Goal: Task Accomplishment & Management: Manage account settings

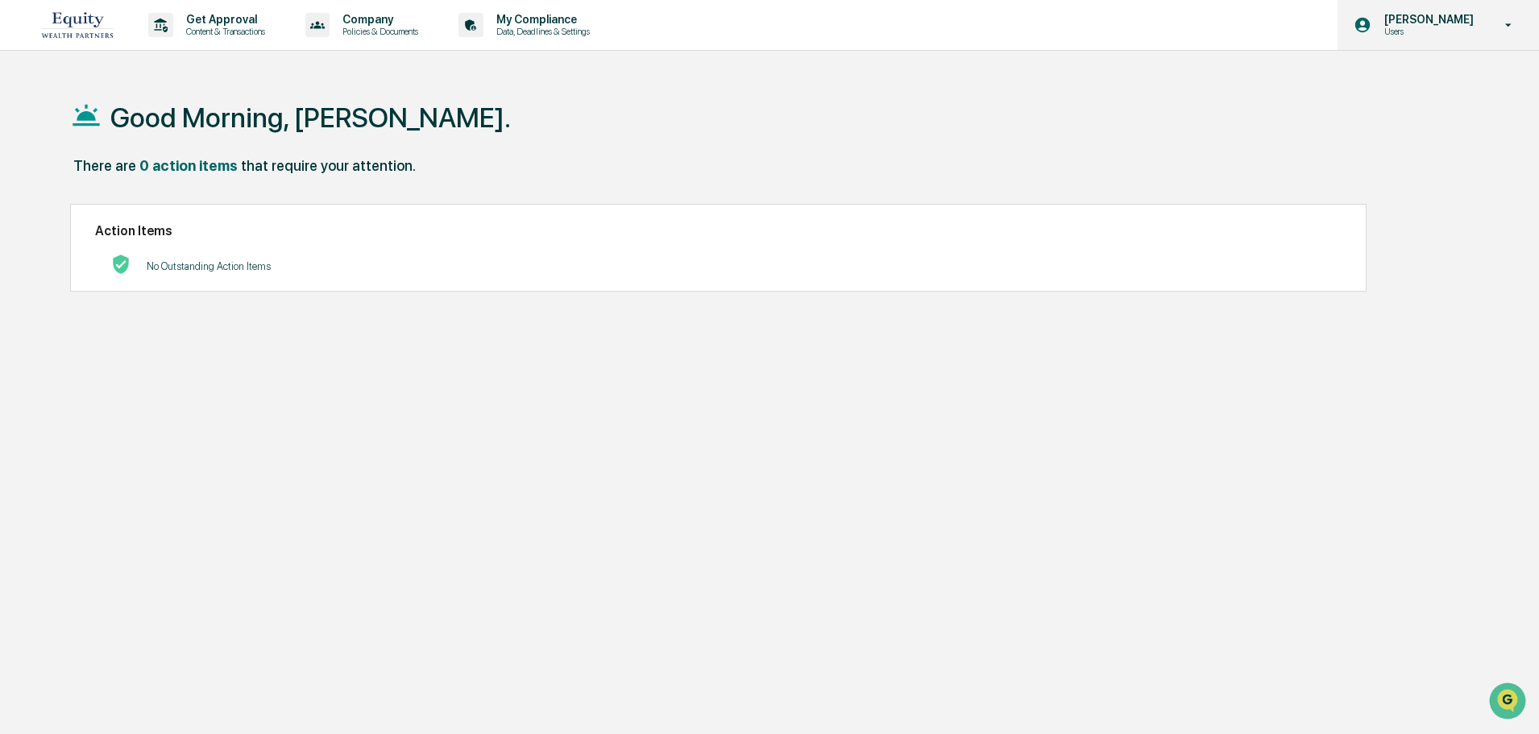
click at [1469, 16] on p "[PERSON_NAME]" at bounding box center [1427, 19] width 110 height 13
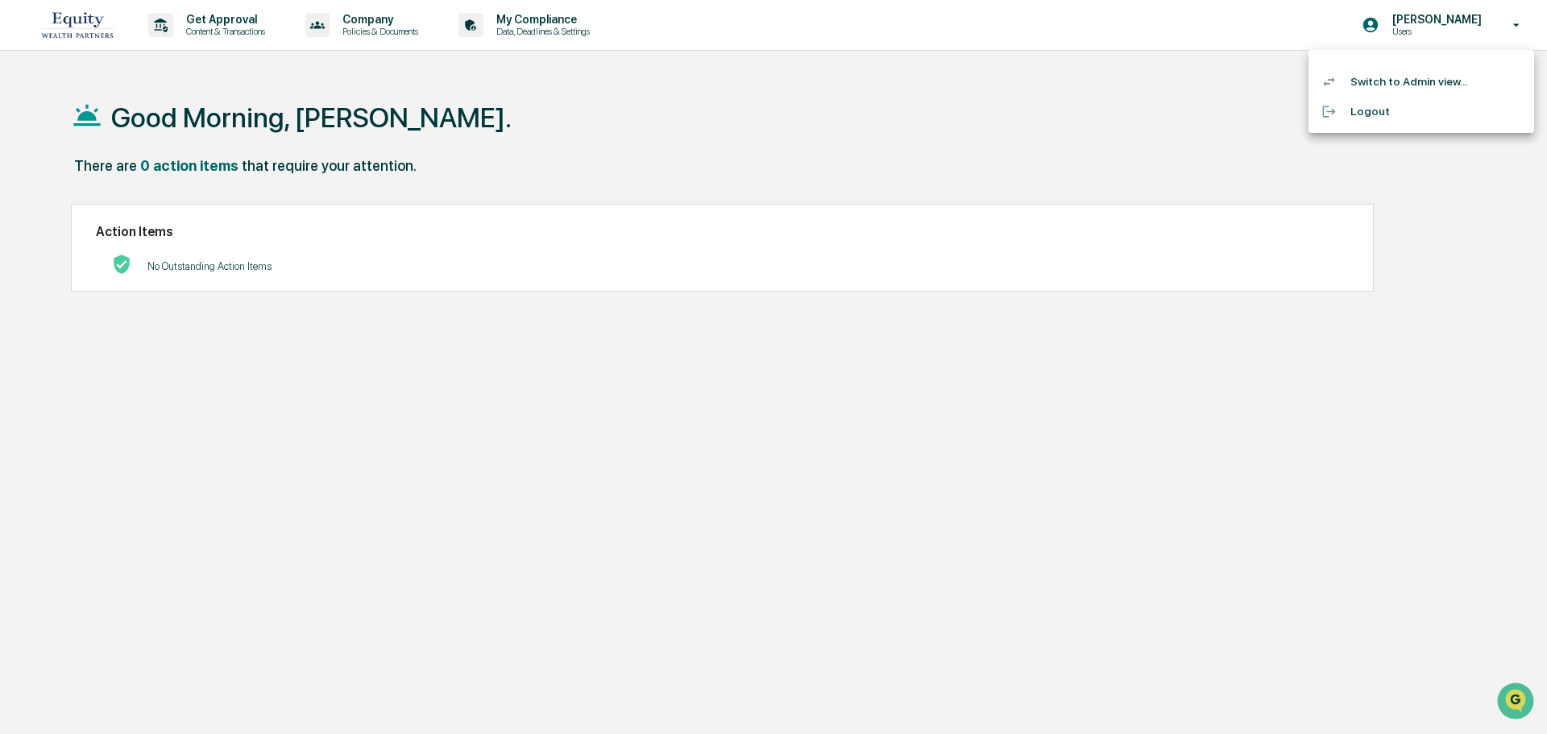
click at [1443, 81] on li "Switch to Admin view..." at bounding box center [1422, 82] width 226 height 30
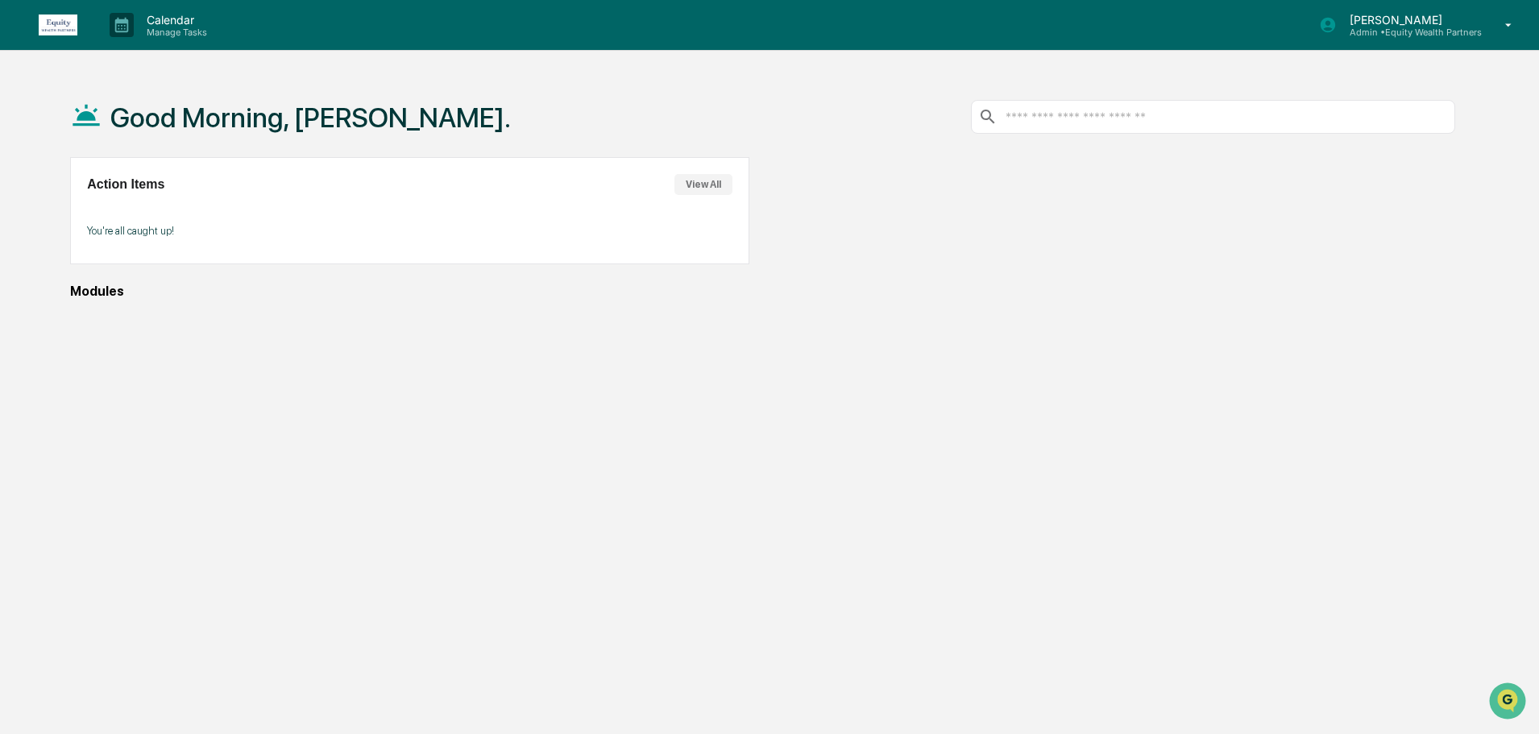
click at [1411, 23] on p "[PERSON_NAME]" at bounding box center [1409, 20] width 145 height 14
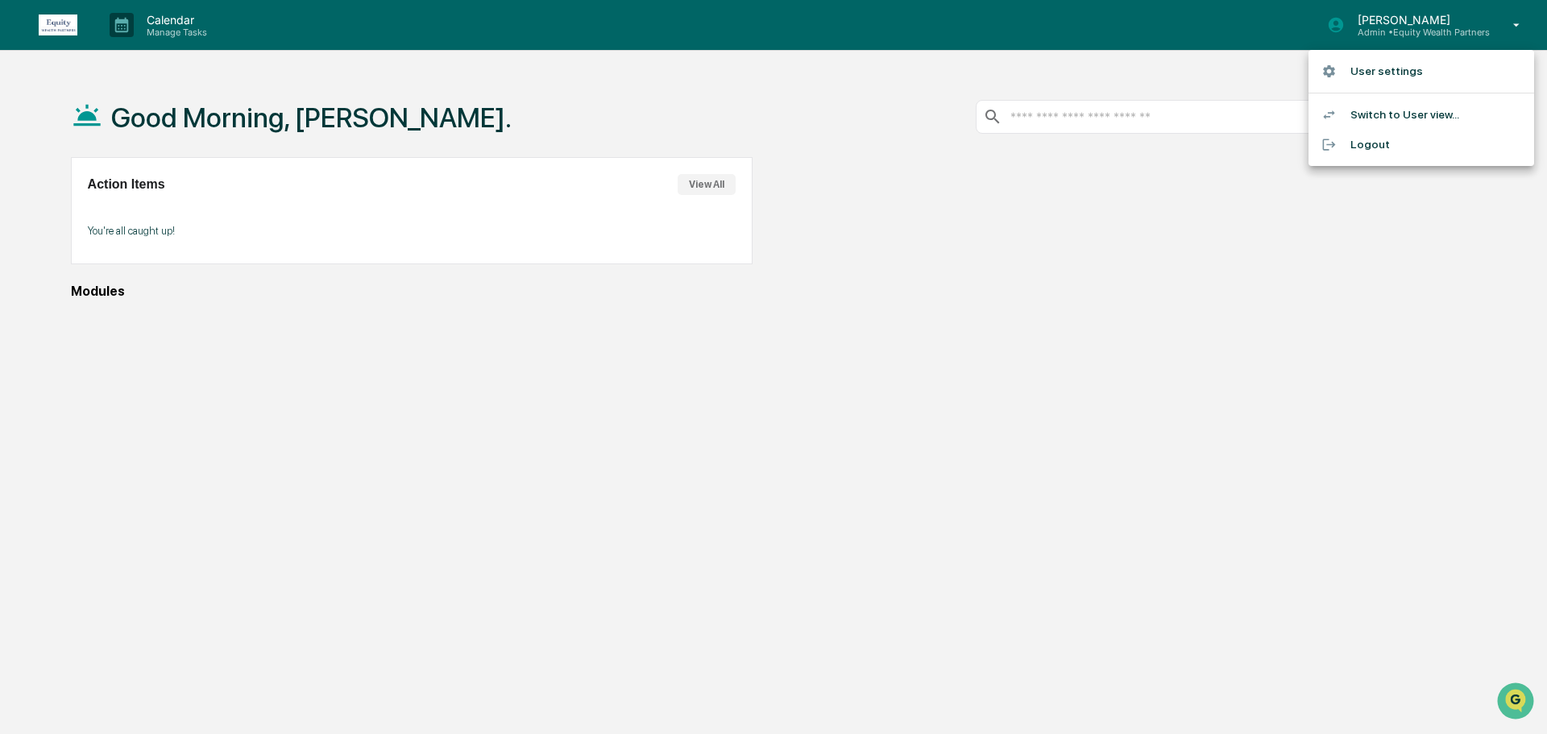
click at [1410, 114] on li "Switch to User view..." at bounding box center [1422, 115] width 226 height 30
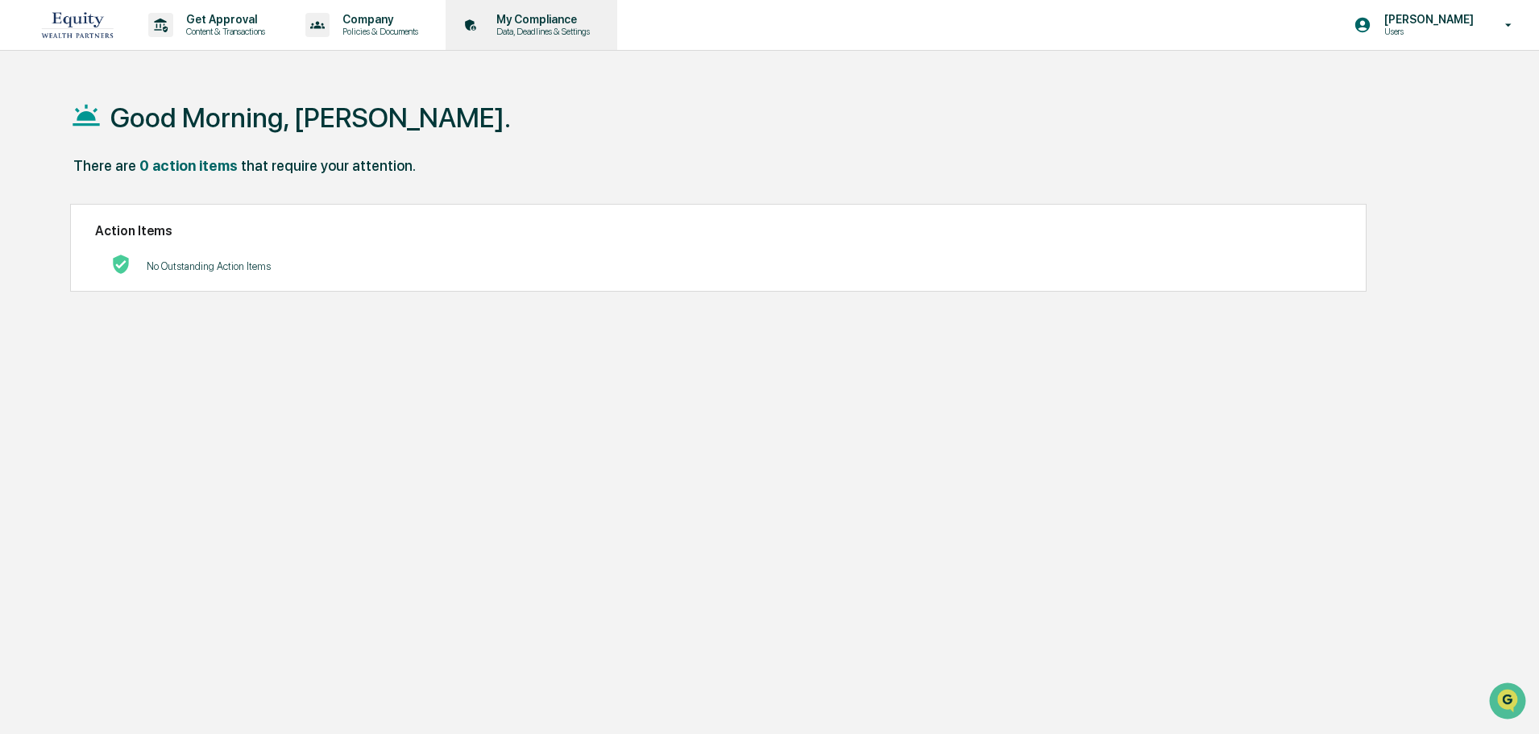
click at [548, 26] on p "Data, Deadlines & Settings" at bounding box center [541, 31] width 114 height 11
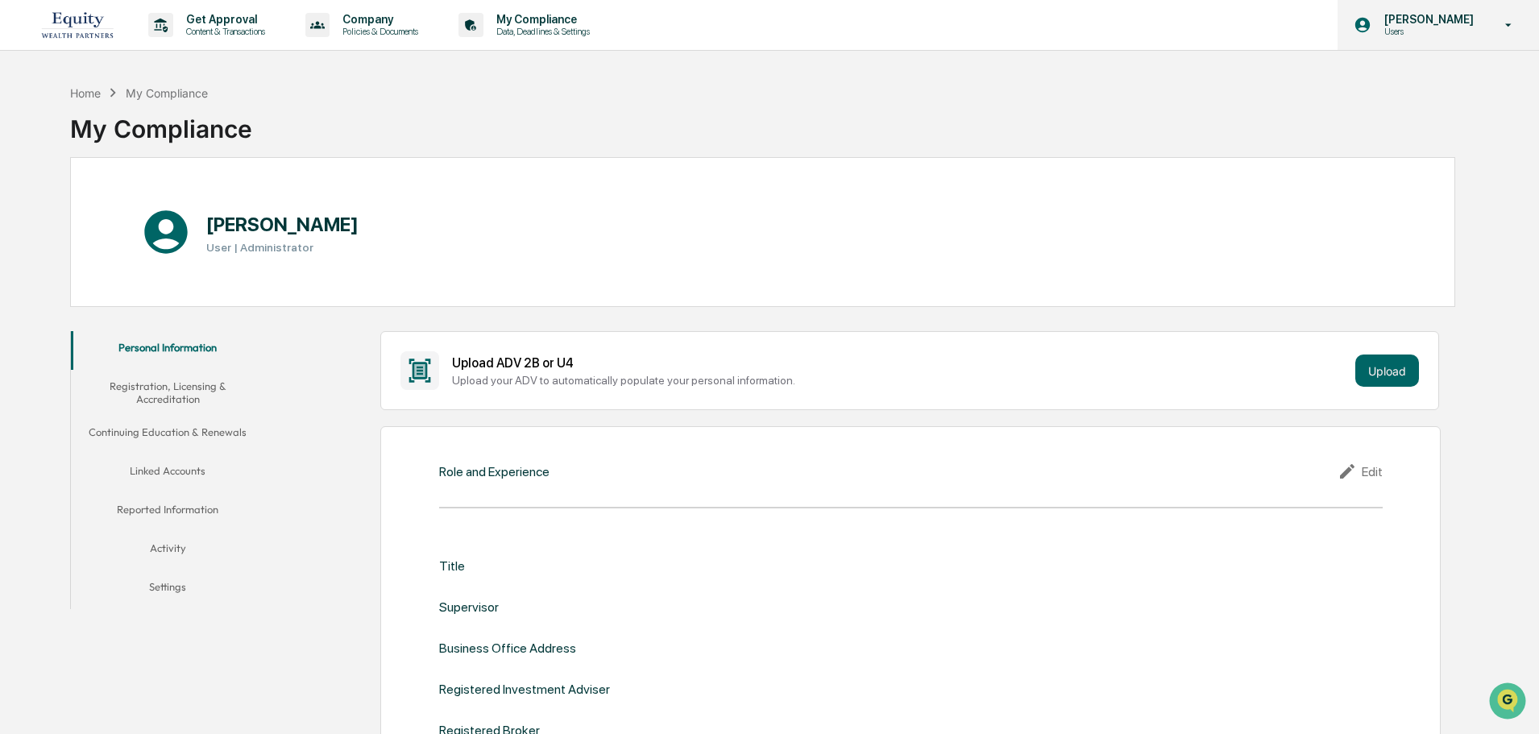
click at [1498, 31] on icon at bounding box center [1509, 25] width 28 height 15
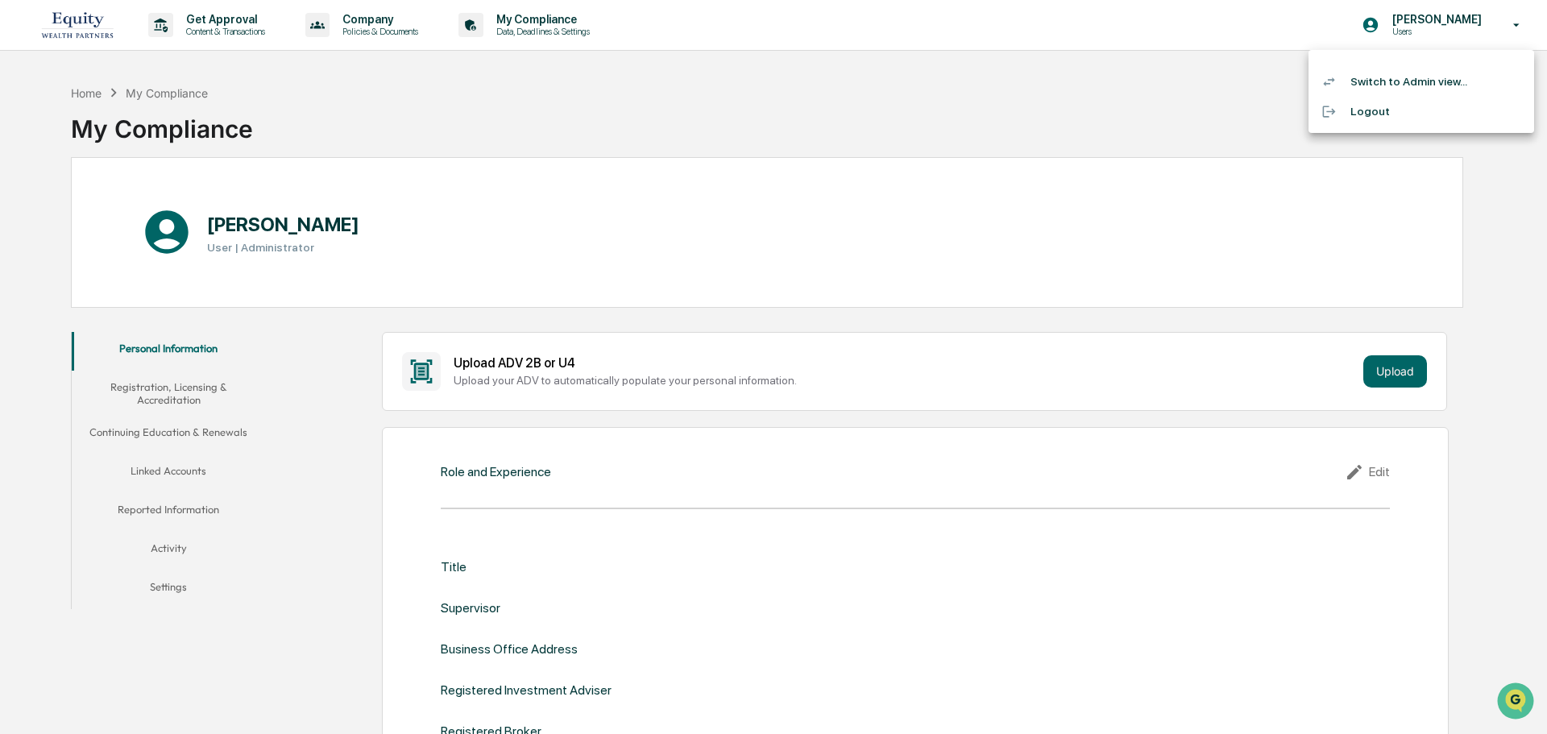
click at [1443, 79] on li "Switch to Admin view..." at bounding box center [1422, 82] width 226 height 30
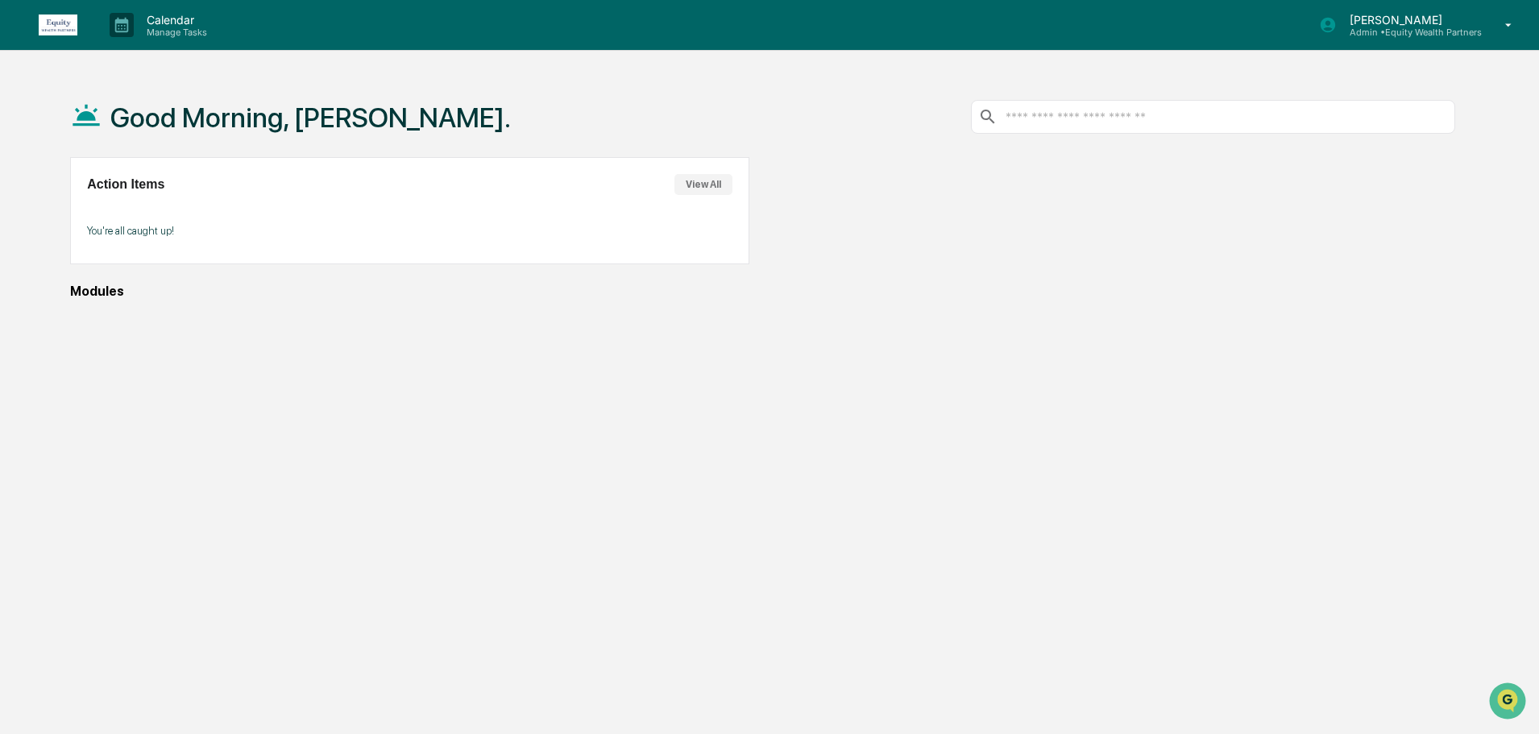
click at [59, 18] on img at bounding box center [58, 25] width 39 height 21
click at [707, 188] on button "View All" at bounding box center [704, 184] width 58 height 21
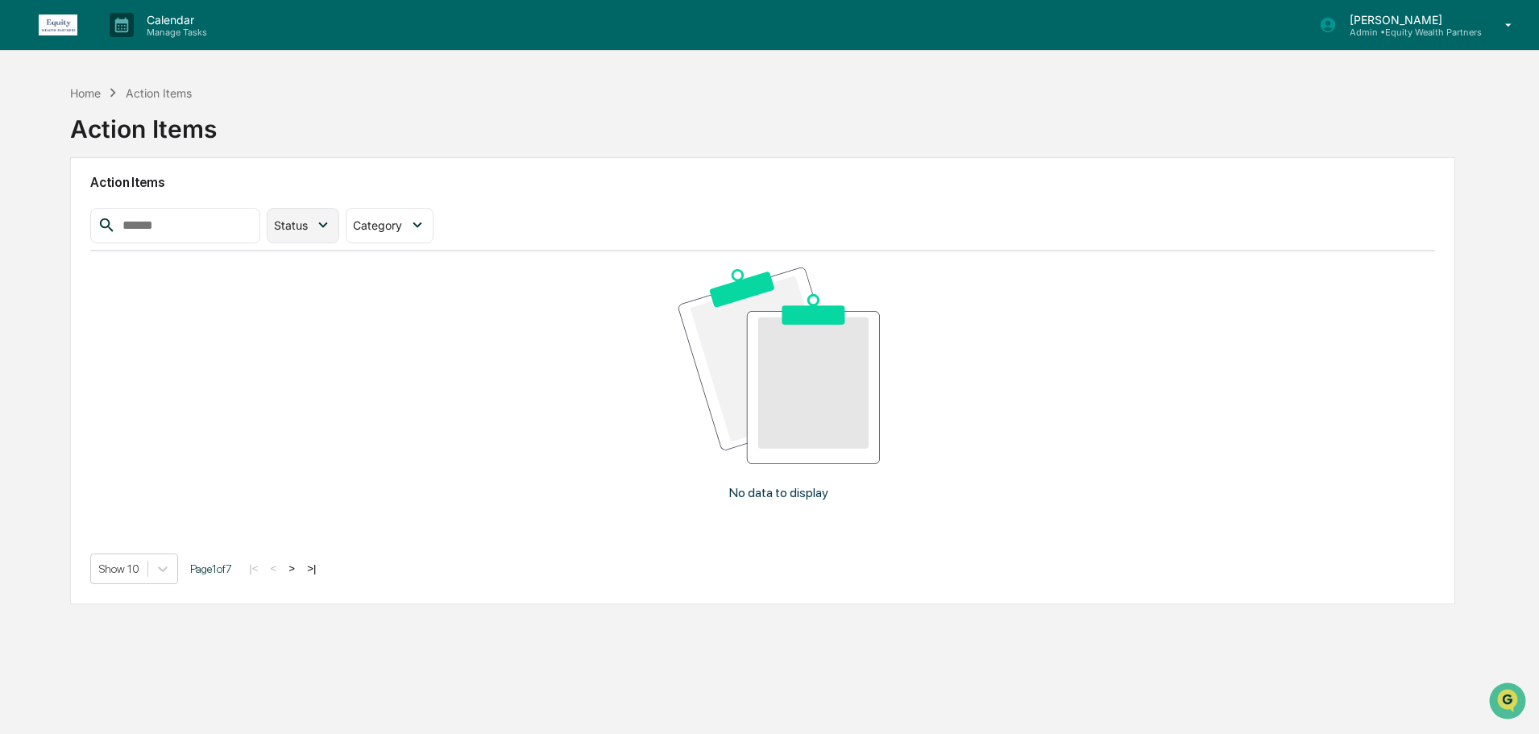
click at [332, 222] on icon at bounding box center [323, 225] width 18 height 18
click at [295, 297] on div at bounding box center [287, 297] width 15 height 15
click at [417, 222] on icon at bounding box center [409, 225] width 18 height 18
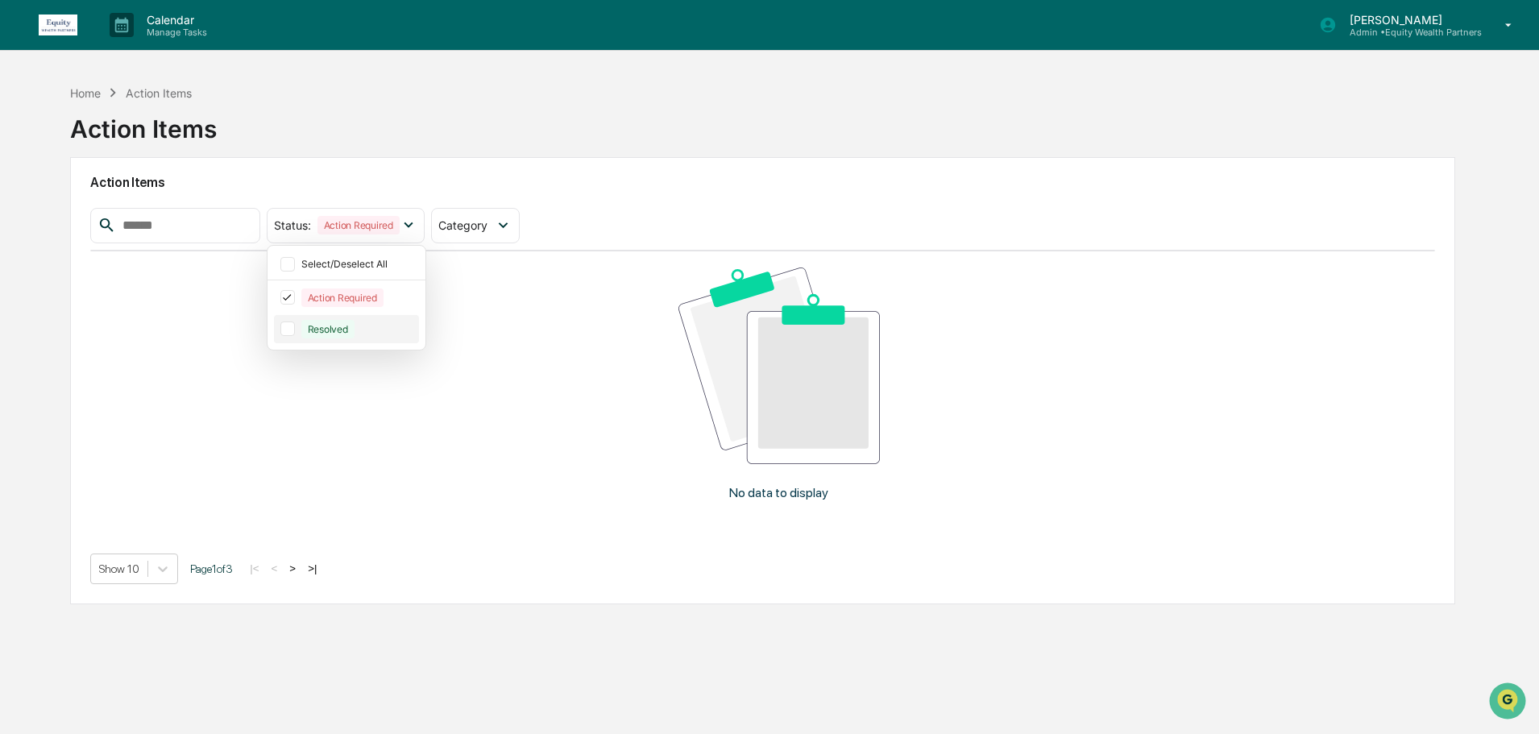
click at [295, 326] on div at bounding box center [287, 329] width 15 height 15
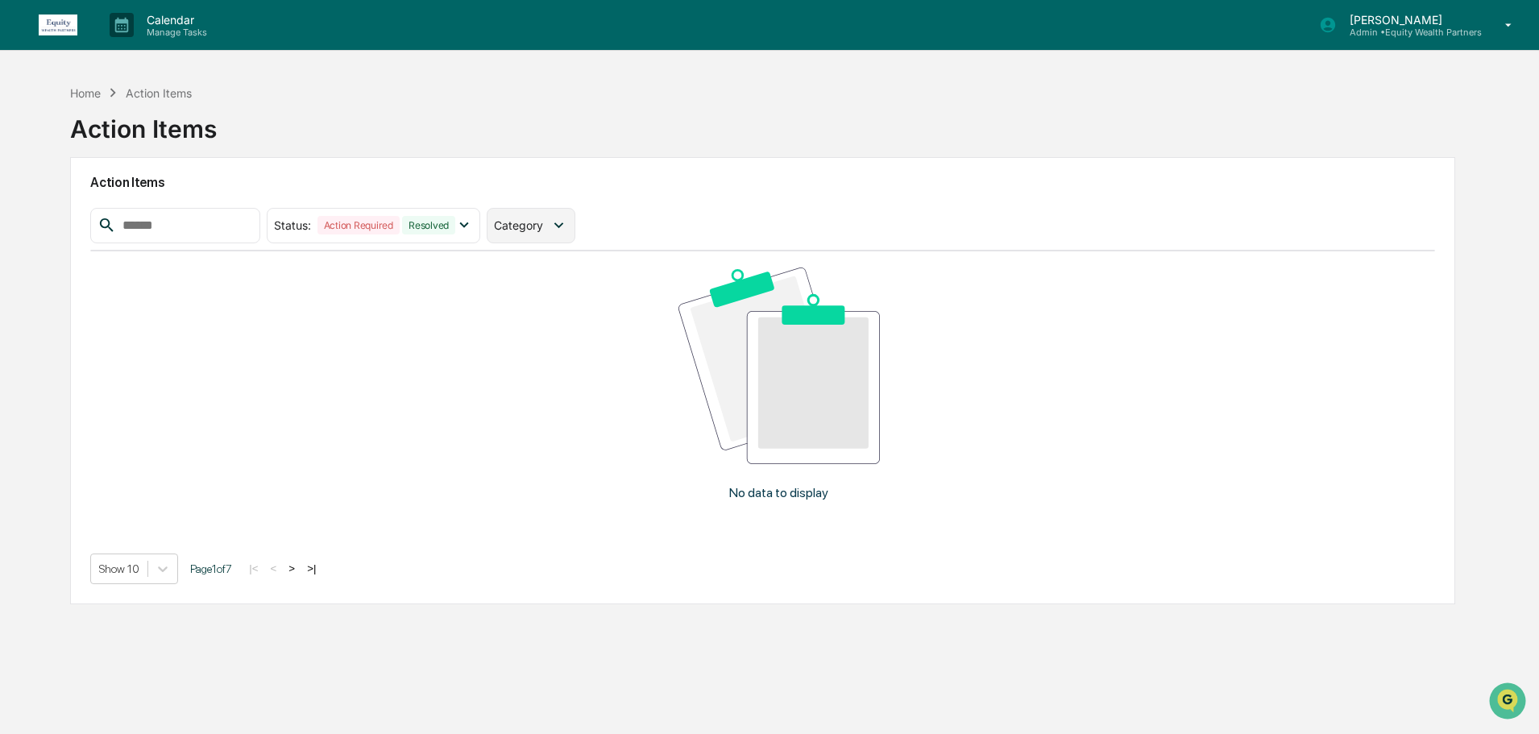
click at [550, 219] on div "Category" at bounding box center [522, 225] width 56 height 14
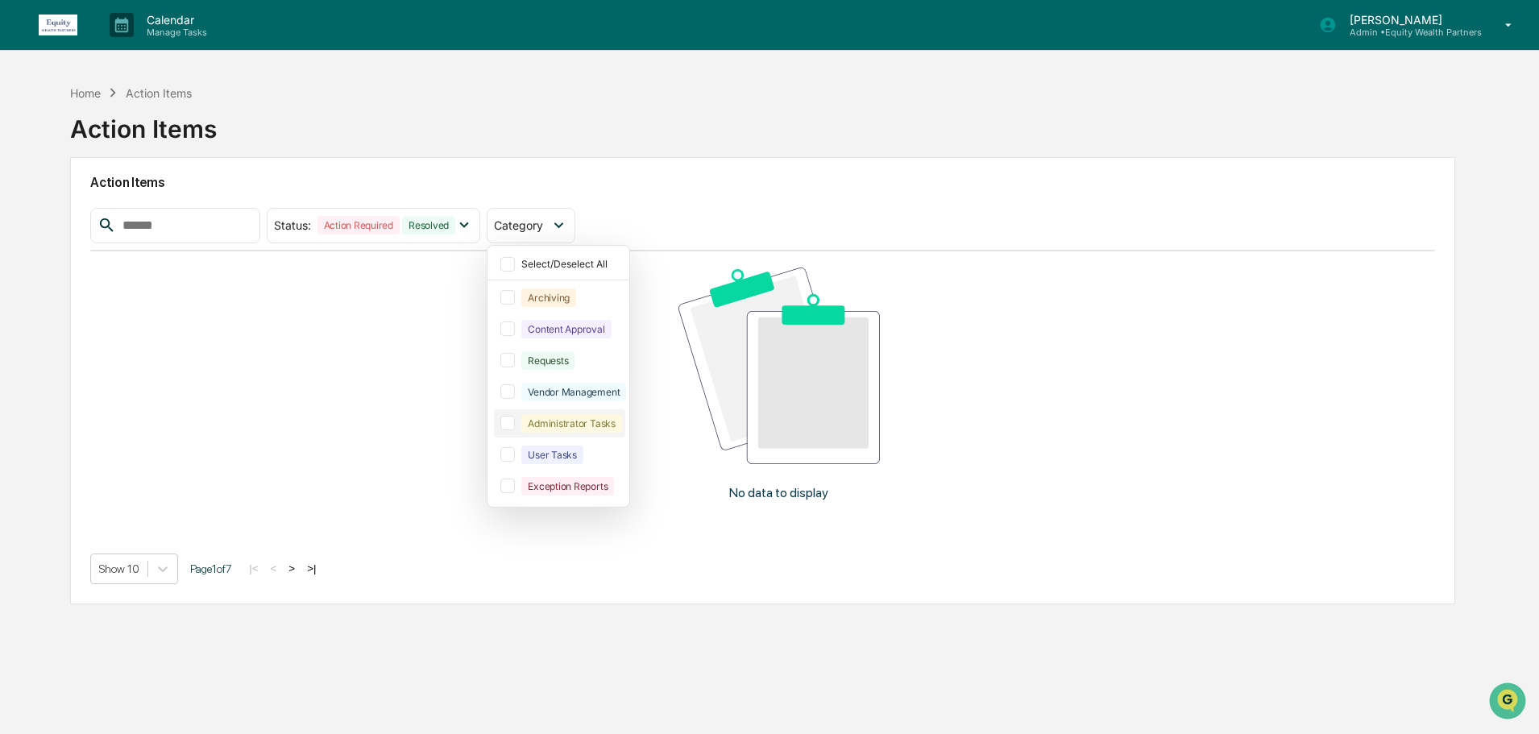
click at [515, 422] on div at bounding box center [508, 423] width 15 height 15
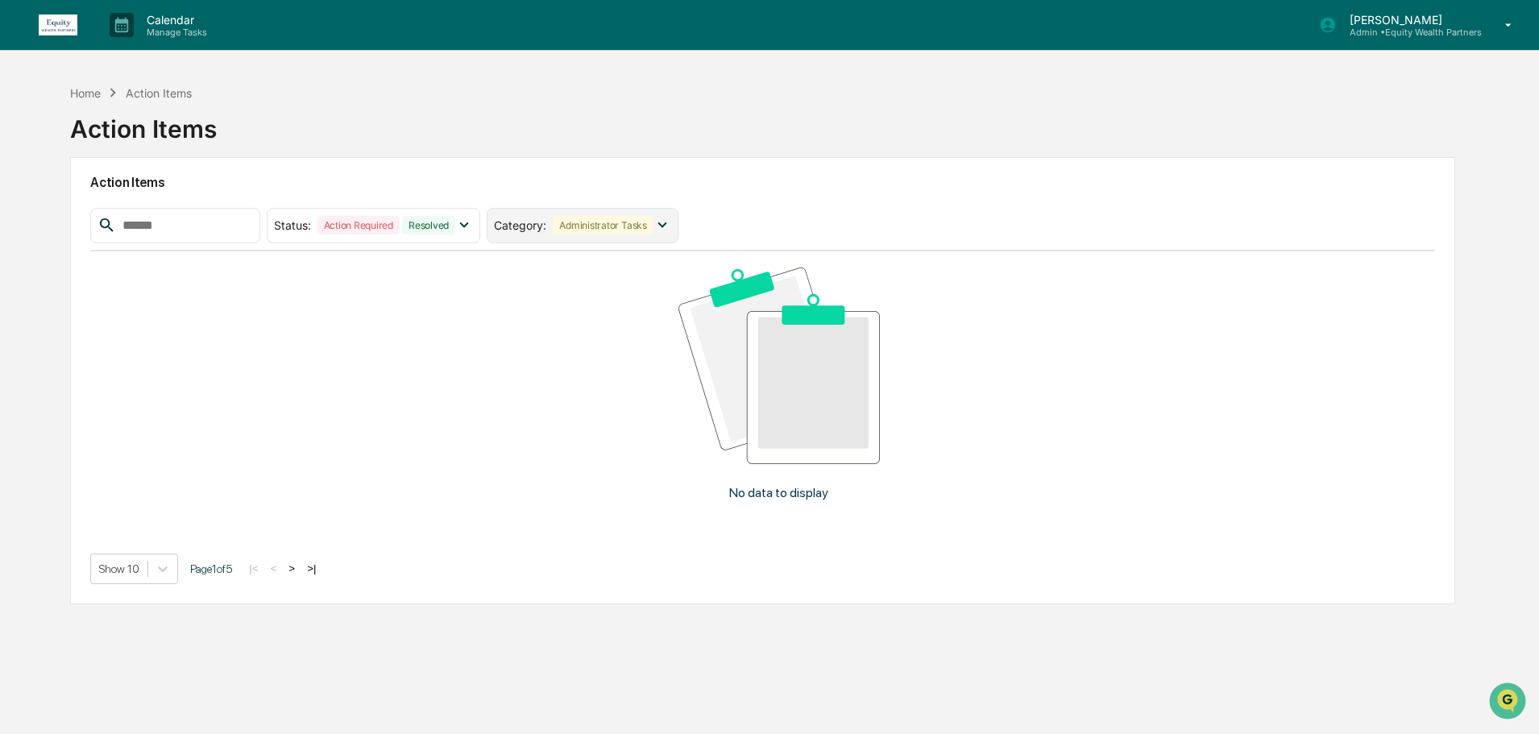
click at [671, 224] on icon at bounding box center [663, 225] width 18 height 18
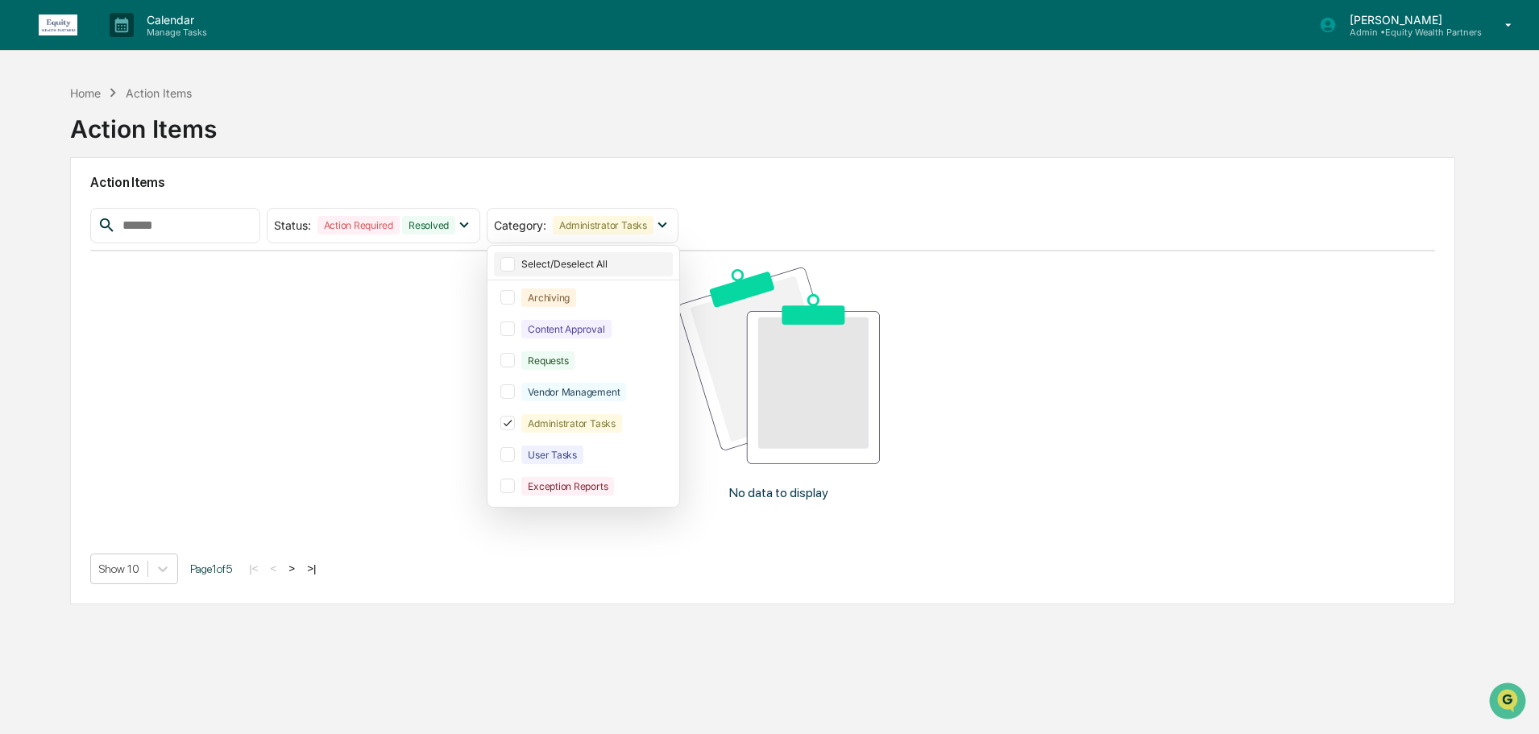
click at [515, 259] on div at bounding box center [508, 264] width 15 height 15
